Goal: Obtain resource: Download file/media

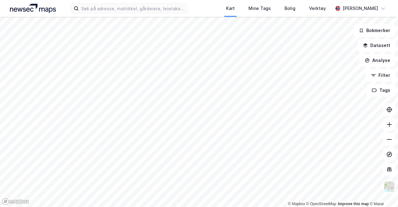
click at [127, 1] on div "Kart Mine Tags Bolig Verktøy [PERSON_NAME]" at bounding box center [199, 8] width 398 height 17
click at [129, 10] on input at bounding box center [133, 8] width 109 height 9
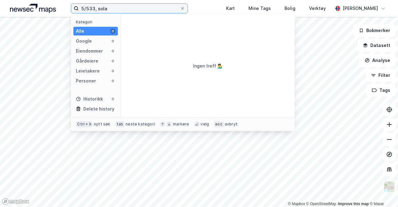
drag, startPoint x: 109, startPoint y: 10, endPoint x: 85, endPoint y: 7, distance: 24.5
click at [85, 7] on input "5/533, sola" at bounding box center [129, 8] width 101 height 9
click at [110, 10] on input "5/533, sola" at bounding box center [129, 8] width 101 height 9
drag, startPoint x: 114, startPoint y: 10, endPoint x: 89, endPoint y: 8, distance: 24.6
click at [89, 8] on input "5/533, sola" at bounding box center [129, 8] width 101 height 9
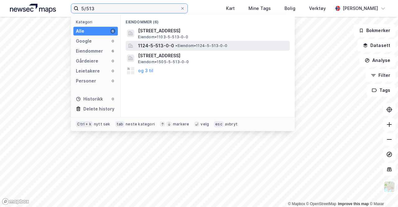
type input "5/513"
click at [171, 47] on span "1124-5-513-0-0" at bounding box center [156, 45] width 36 height 7
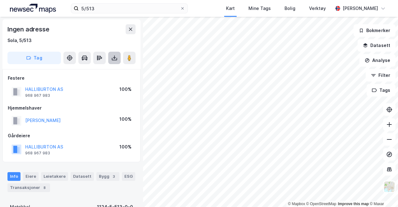
click at [115, 55] on icon at bounding box center [114, 58] width 6 height 6
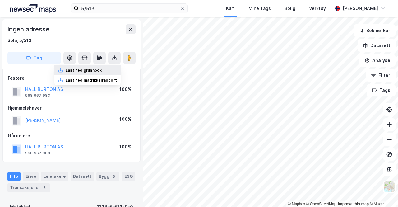
click at [107, 71] on div "Last ned grunnbok" at bounding box center [87, 70] width 66 height 10
